Goal: Communication & Community: Participate in discussion

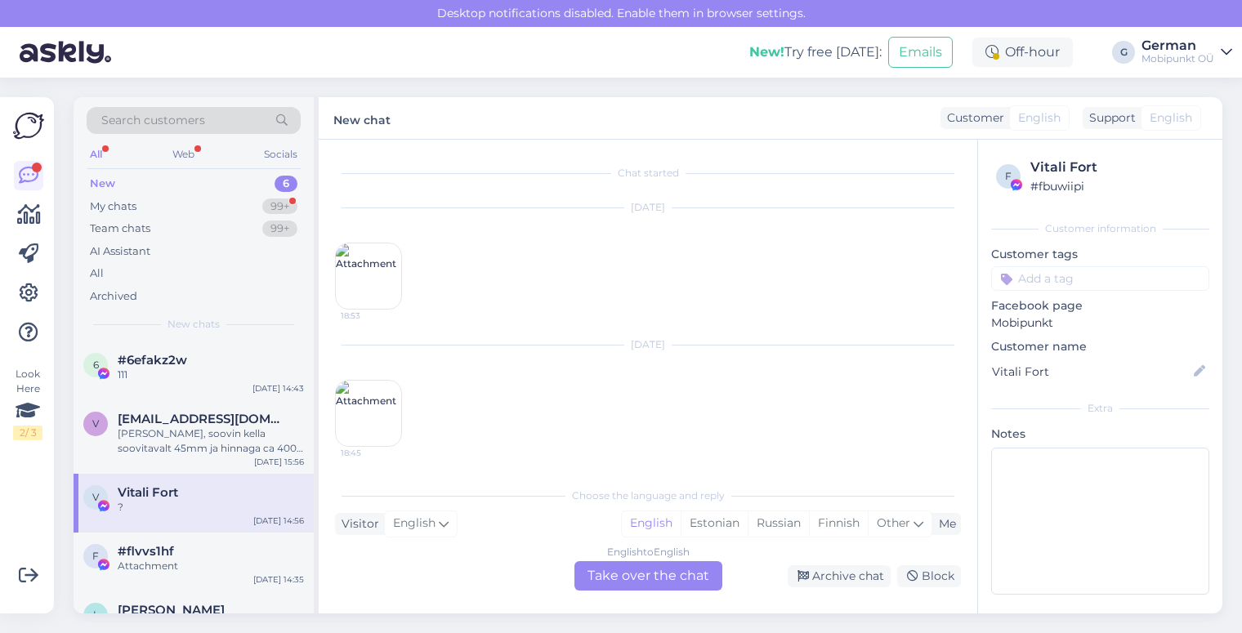
scroll to position [311, 0]
click at [97, 181] on div "New" at bounding box center [102, 184] width 25 height 16
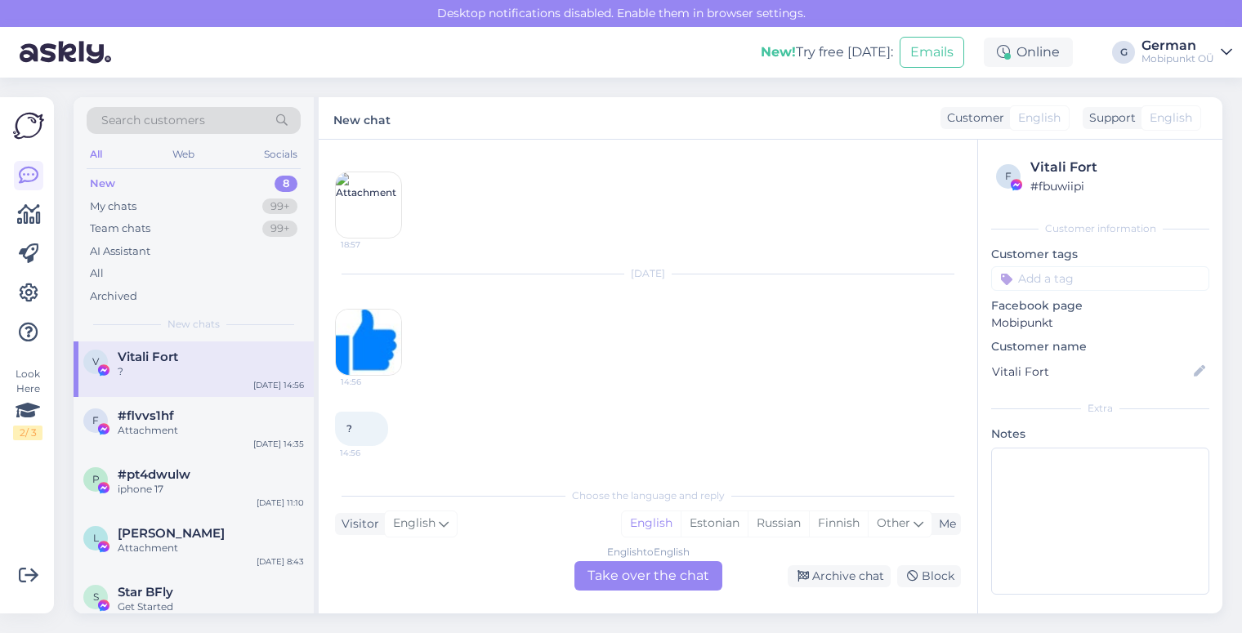
scroll to position [228, 0]
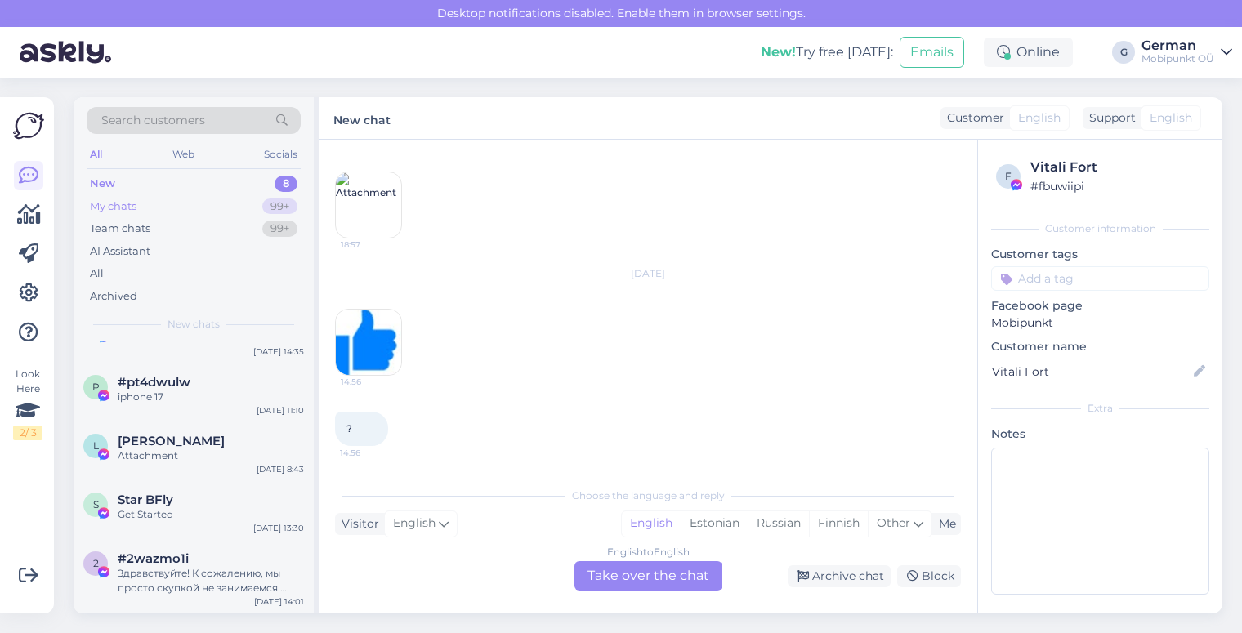
click at [135, 209] on div "My chats" at bounding box center [113, 206] width 47 height 16
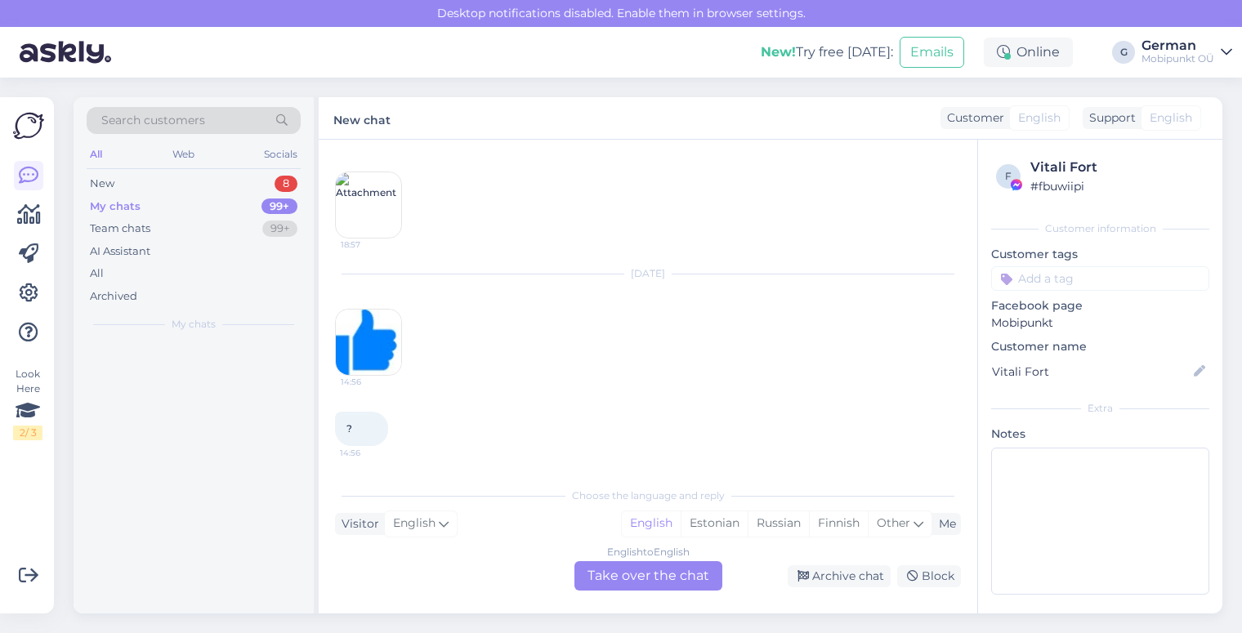
scroll to position [0, 0]
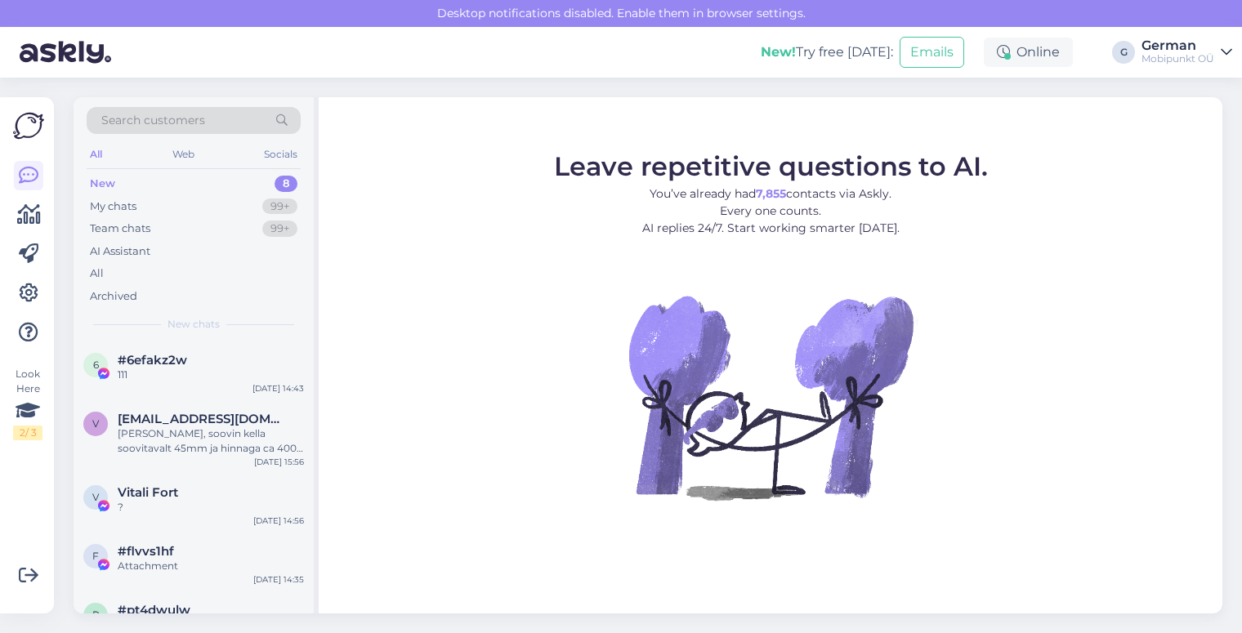
click at [105, 182] on div "New" at bounding box center [102, 184] width 25 height 16
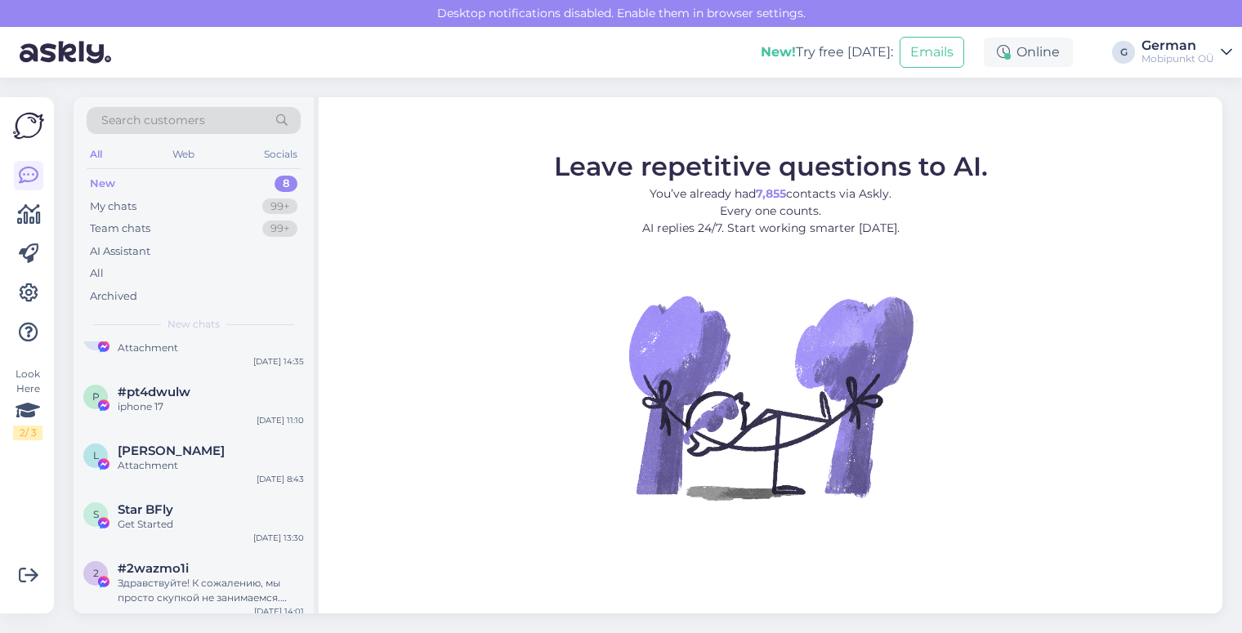
scroll to position [228, 0]
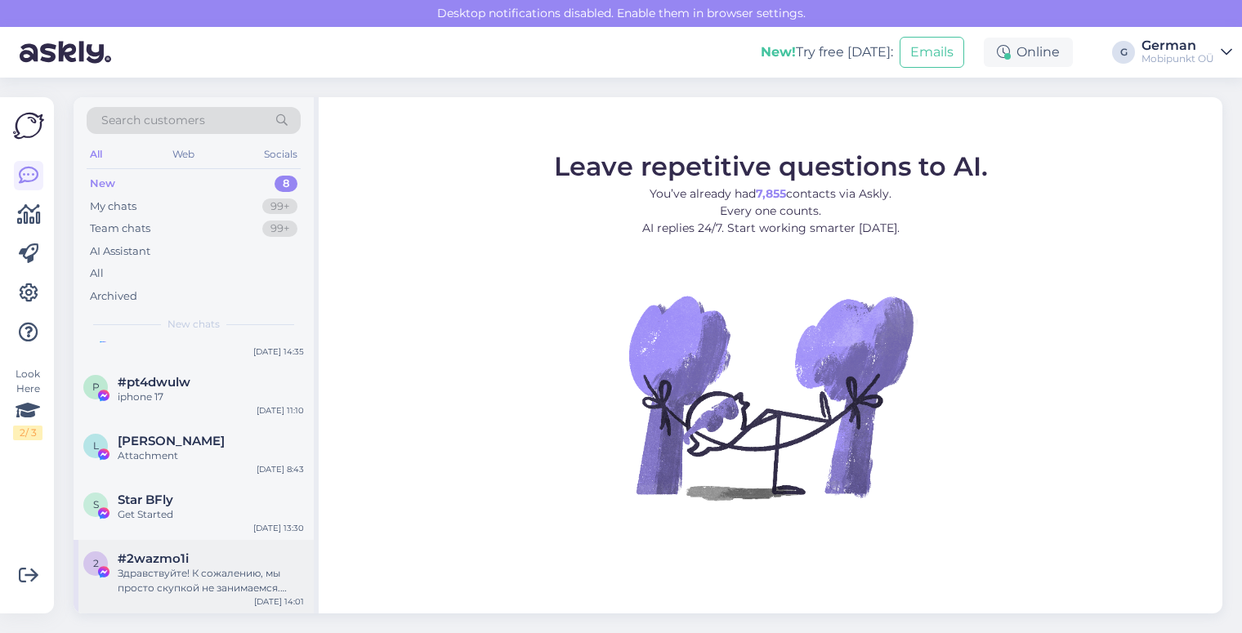
click at [222, 588] on div "Здравствуйте! К сожалению, мы просто скупкой не занимаемся. Можем предложить ка…" at bounding box center [211, 580] width 186 height 29
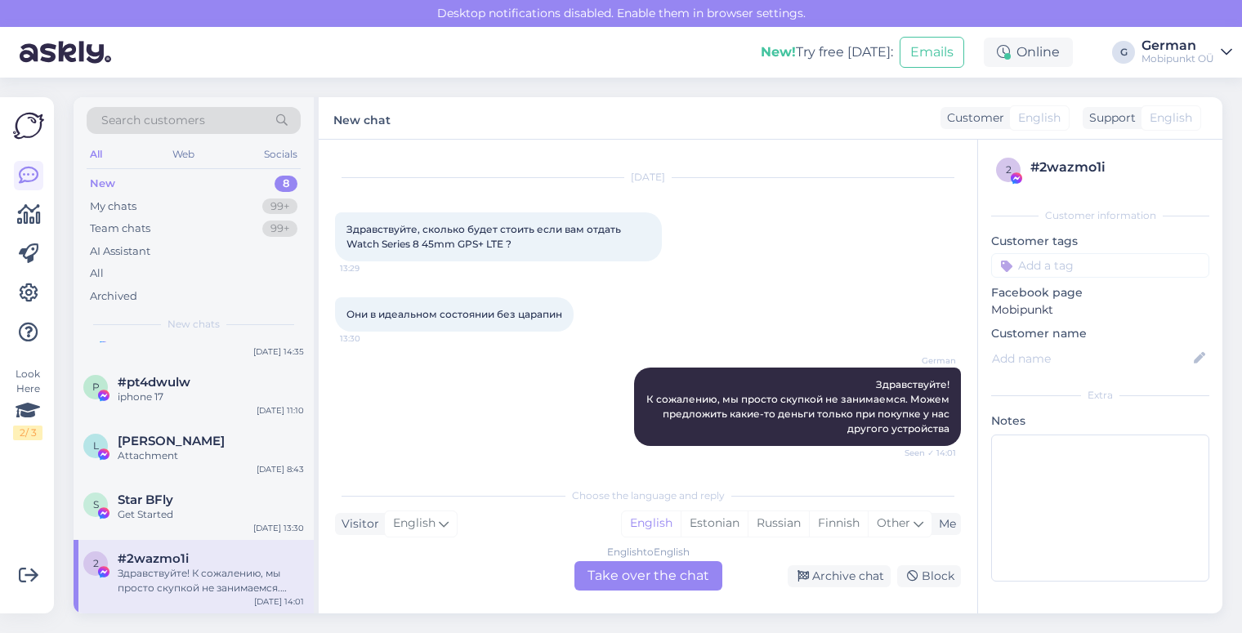
scroll to position [0, 0]
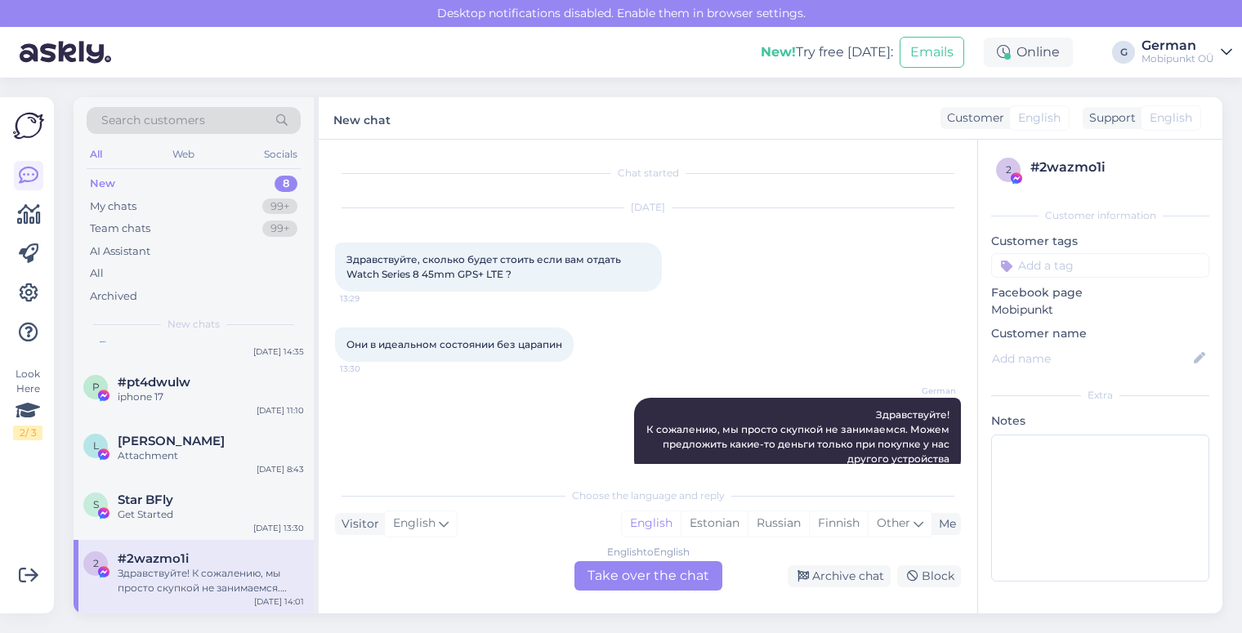
click at [106, 174] on div "New 8" at bounding box center [194, 183] width 214 height 23
